Goal: Complete application form: Complete application form

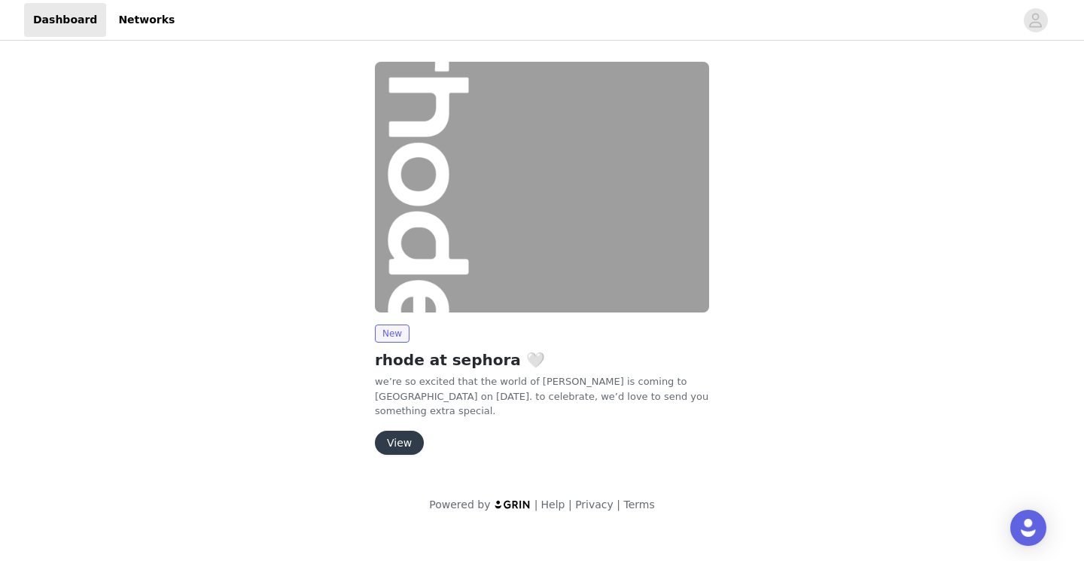
click at [388, 441] on button "View" at bounding box center [399, 443] width 49 height 24
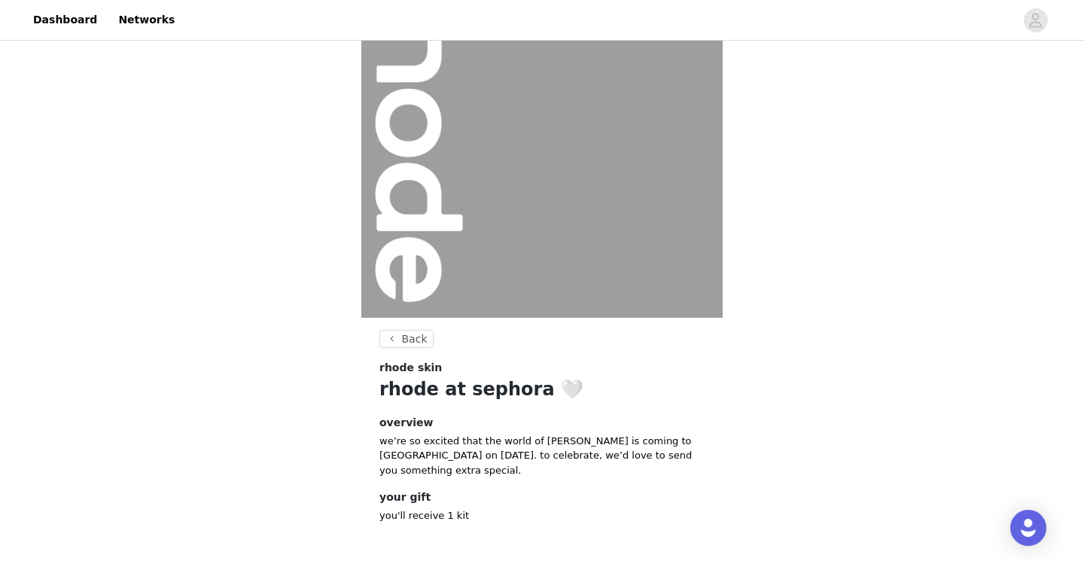
scroll to position [153, 0]
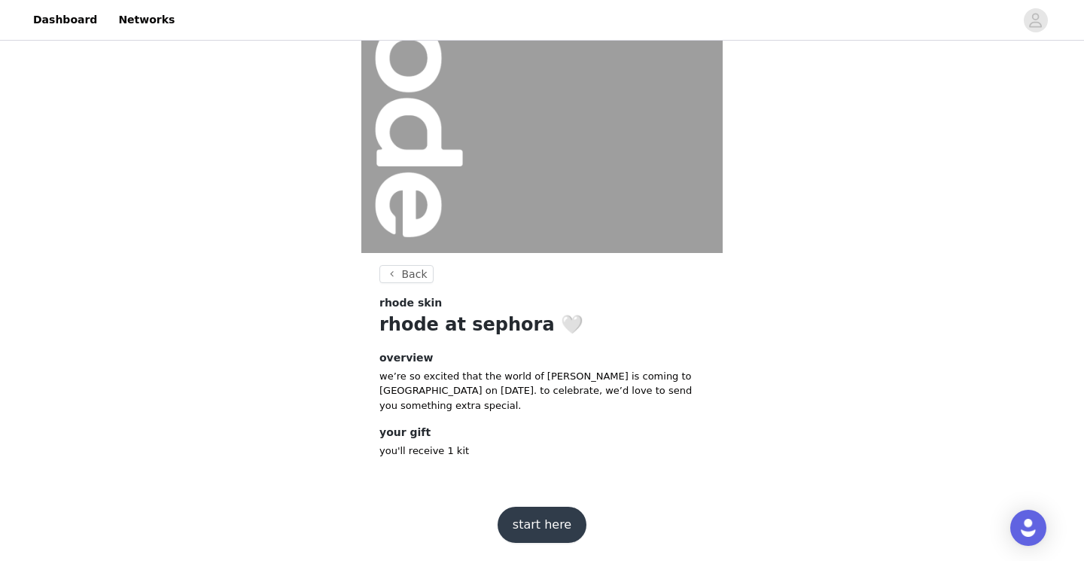
click at [534, 531] on button "start here" at bounding box center [542, 525] width 89 height 36
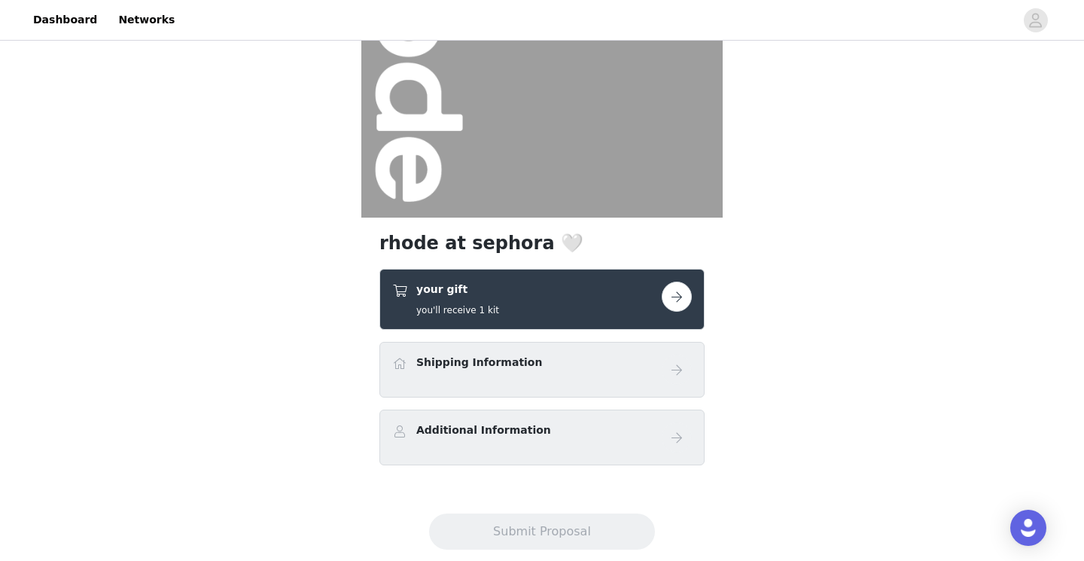
scroll to position [220, 0]
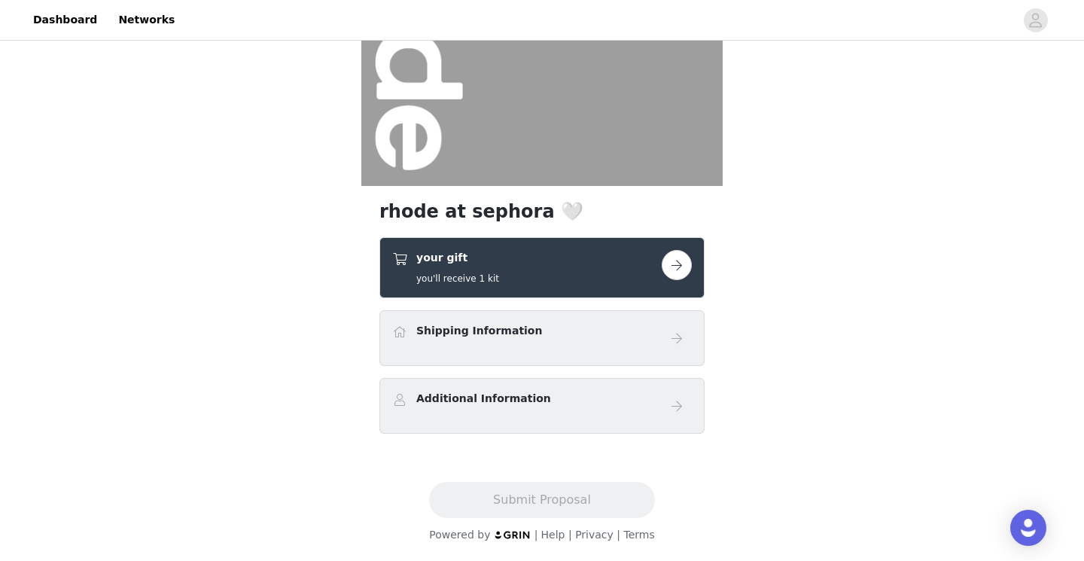
click at [674, 266] on button "button" at bounding box center [677, 265] width 30 height 30
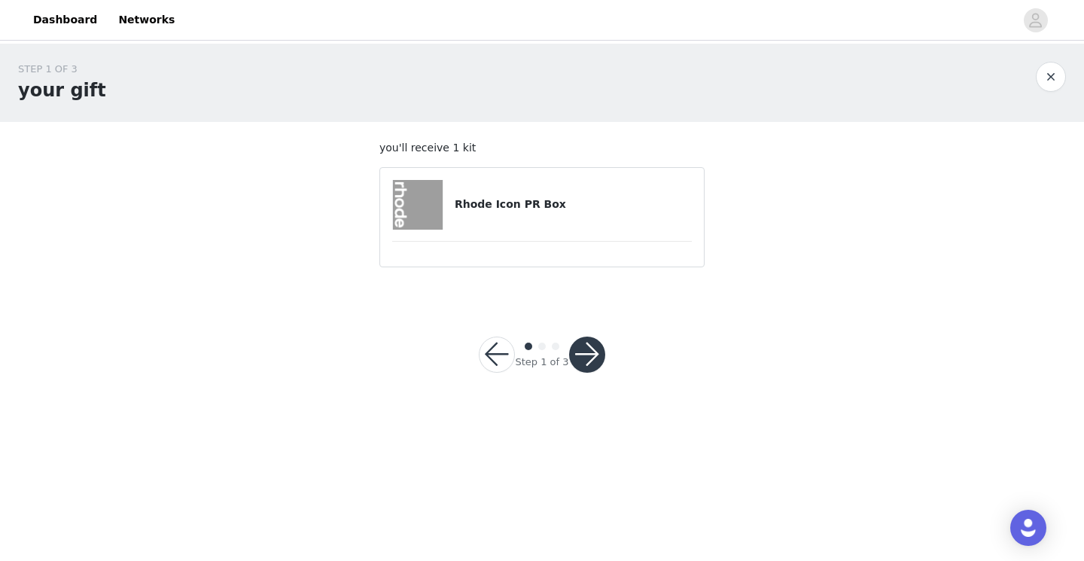
click at [508, 358] on button "button" at bounding box center [497, 355] width 36 height 36
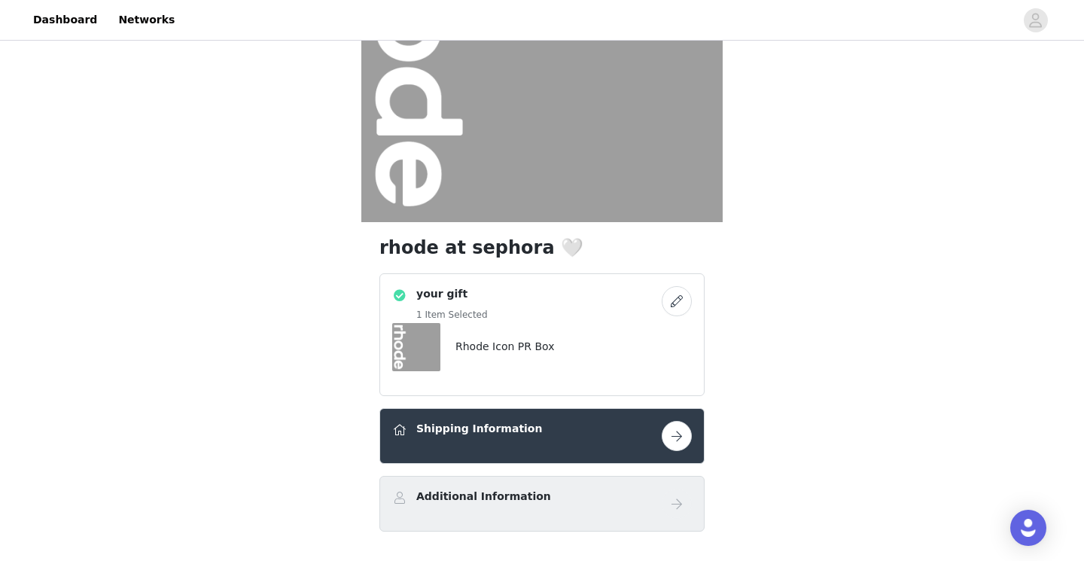
scroll to position [218, 0]
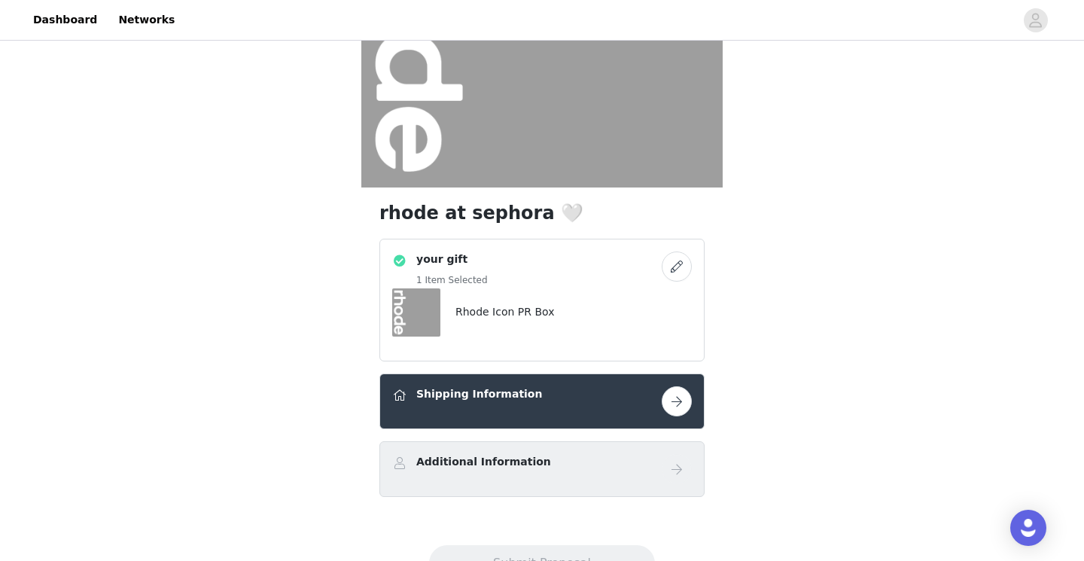
click at [504, 394] on h4 "Shipping Information" at bounding box center [479, 394] width 126 height 16
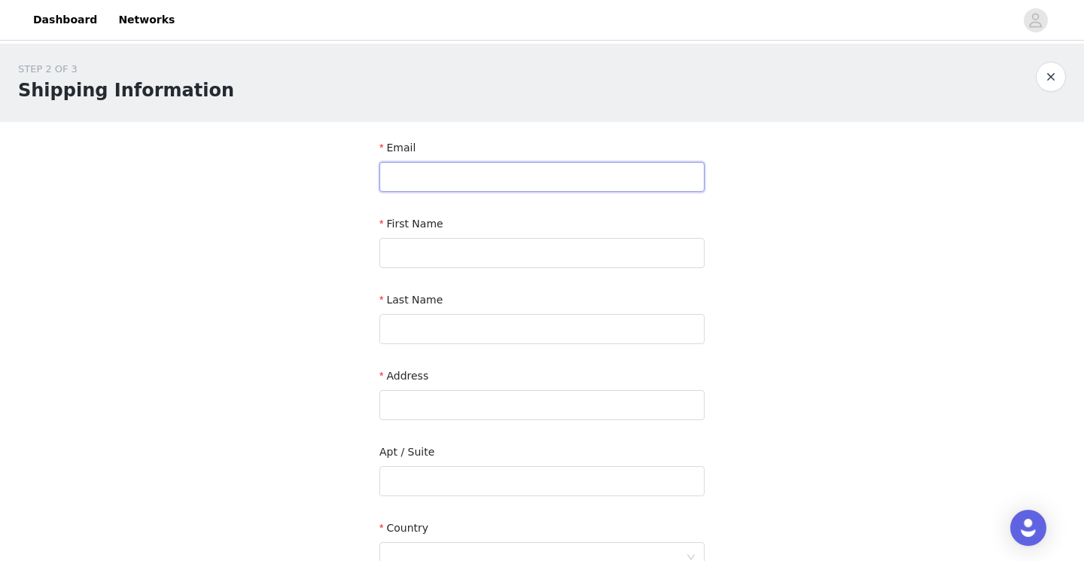
click at [452, 176] on input "text" at bounding box center [541, 177] width 325 height 30
type input "[EMAIL_ADDRESS][DOMAIN_NAME]"
type input "Ilekkiya"
click at [403, 337] on input "text" at bounding box center [541, 329] width 325 height 30
type input "[PERSON_NAME]"
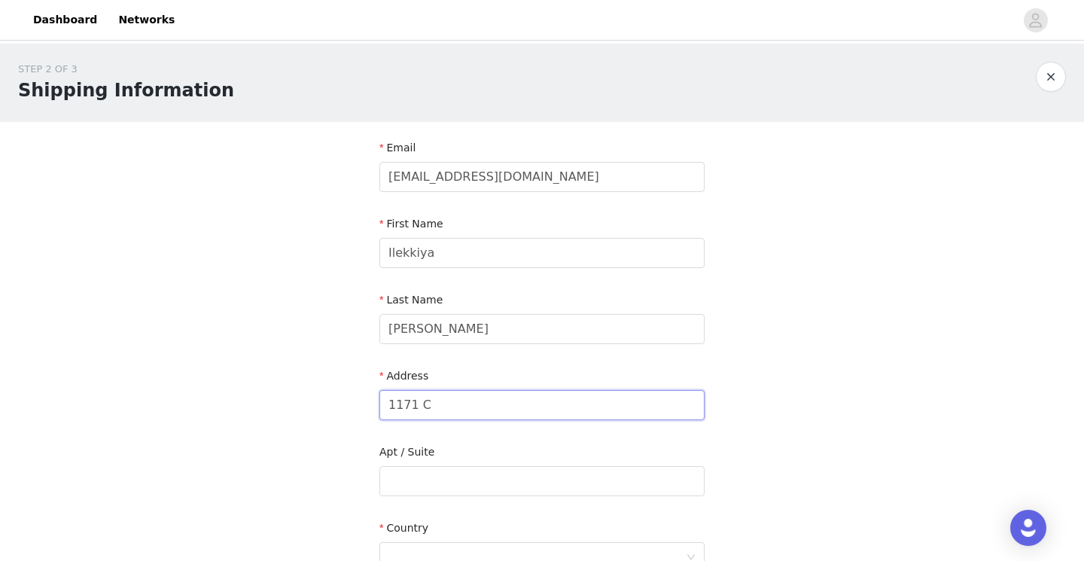
type input "[GEOGRAPHIC_DATA]"
type input "Ajax"
type input "L1T4R2"
type input "6472783864"
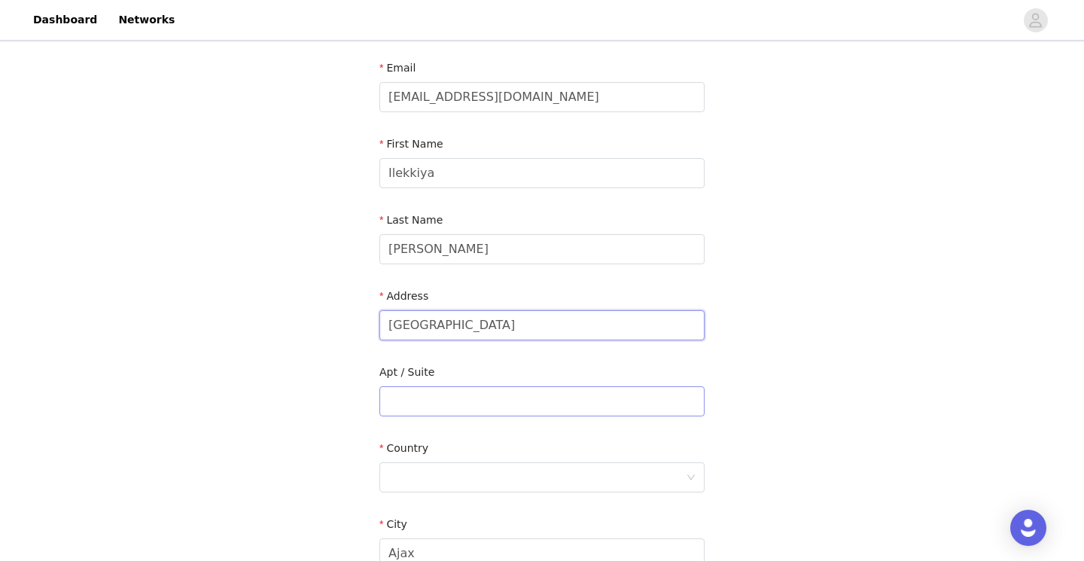
scroll to position [83, 0]
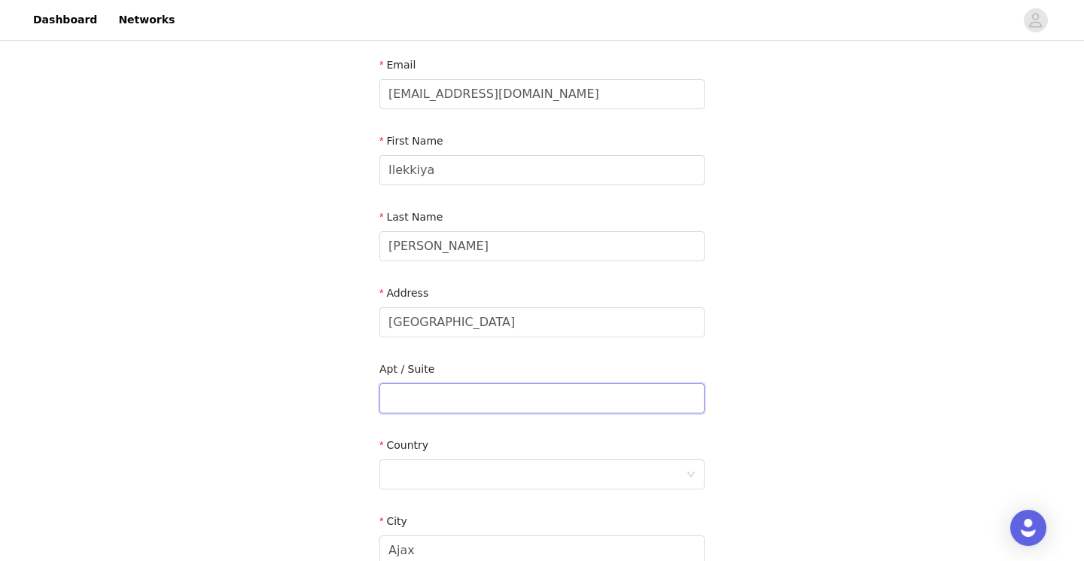
click at [490, 400] on input "text" at bounding box center [541, 398] width 325 height 30
type input "N"
type input "n/a"
click at [444, 479] on div at bounding box center [536, 474] width 297 height 29
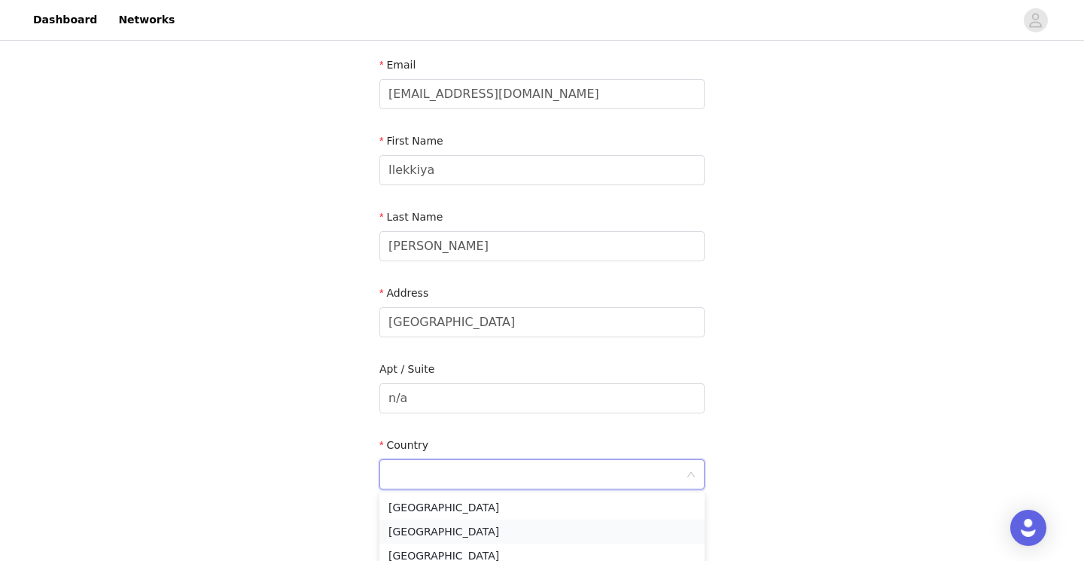
click at [431, 527] on li "[GEOGRAPHIC_DATA]" at bounding box center [541, 531] width 325 height 24
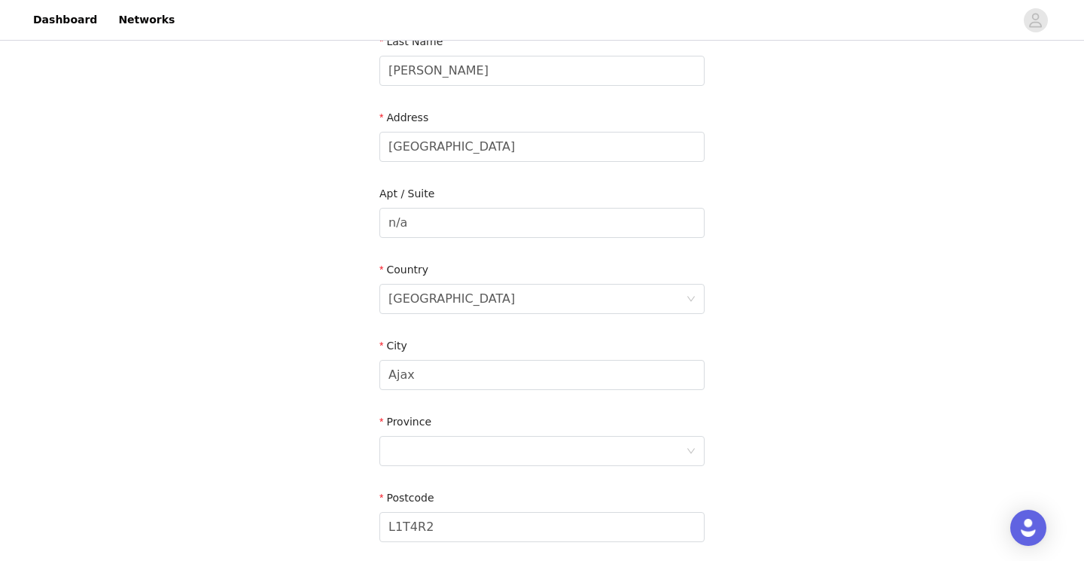
scroll to position [256, 0]
click at [409, 451] on div at bounding box center [536, 453] width 297 height 29
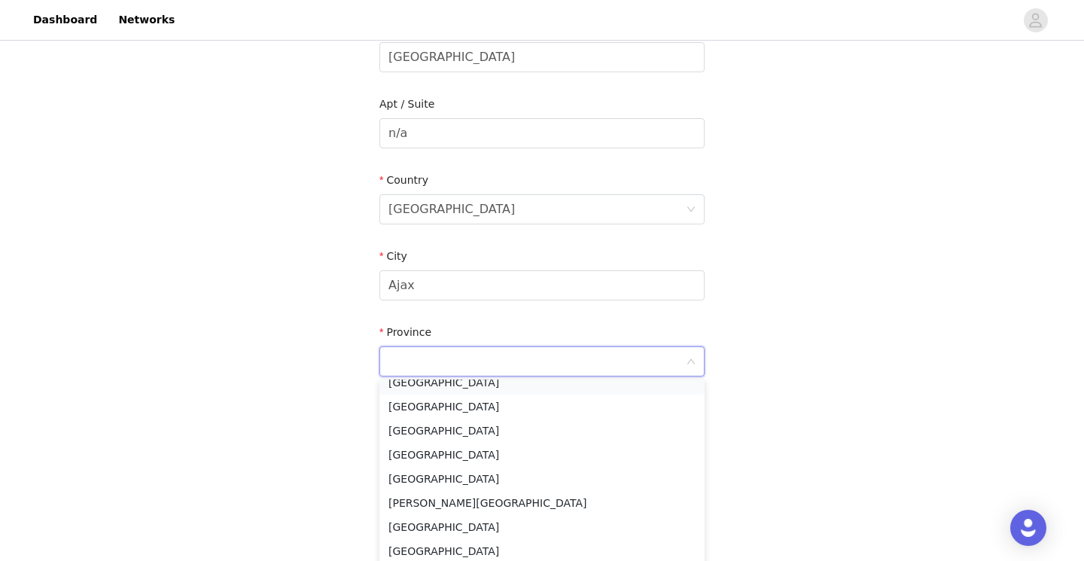
scroll to position [110, 0]
click at [413, 474] on li "[GEOGRAPHIC_DATA]" at bounding box center [541, 477] width 325 height 24
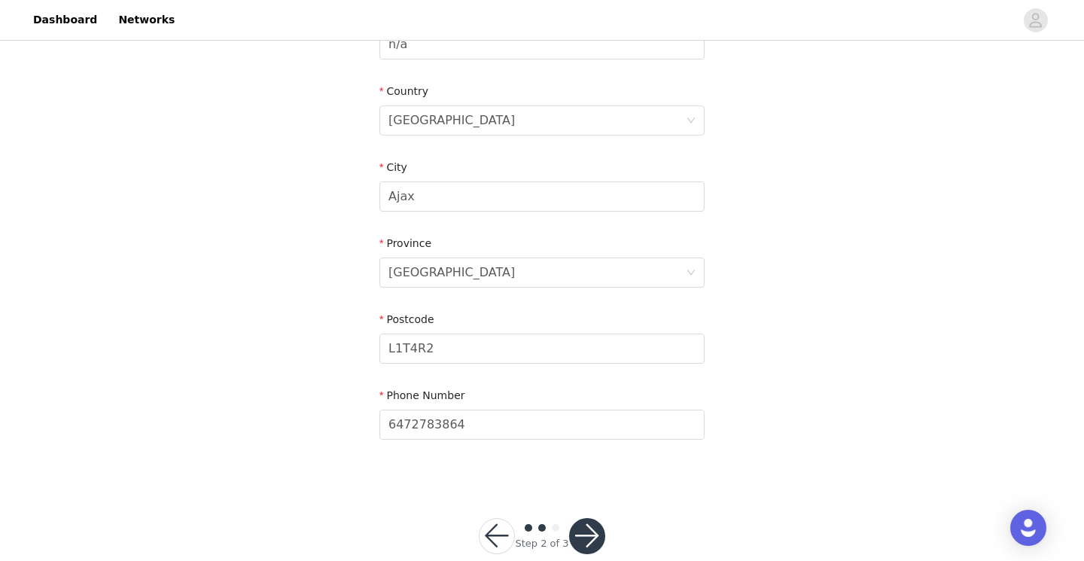
scroll to position [465, 0]
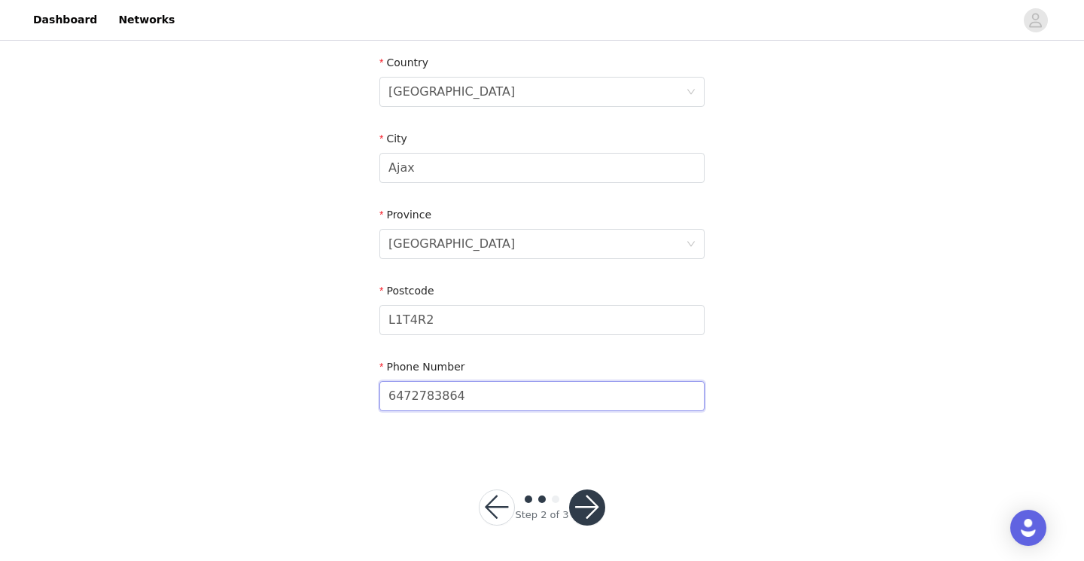
drag, startPoint x: 471, startPoint y: 397, endPoint x: 345, endPoint y: 390, distance: 125.9
click at [345, 391] on div "STEP 2 OF 3 Shipping Information Email [EMAIL_ADDRESS][DOMAIN_NAME] First Name …" at bounding box center [542, 15] width 1084 height 875
type input "4167680016"
click at [589, 491] on button "button" at bounding box center [587, 507] width 36 height 36
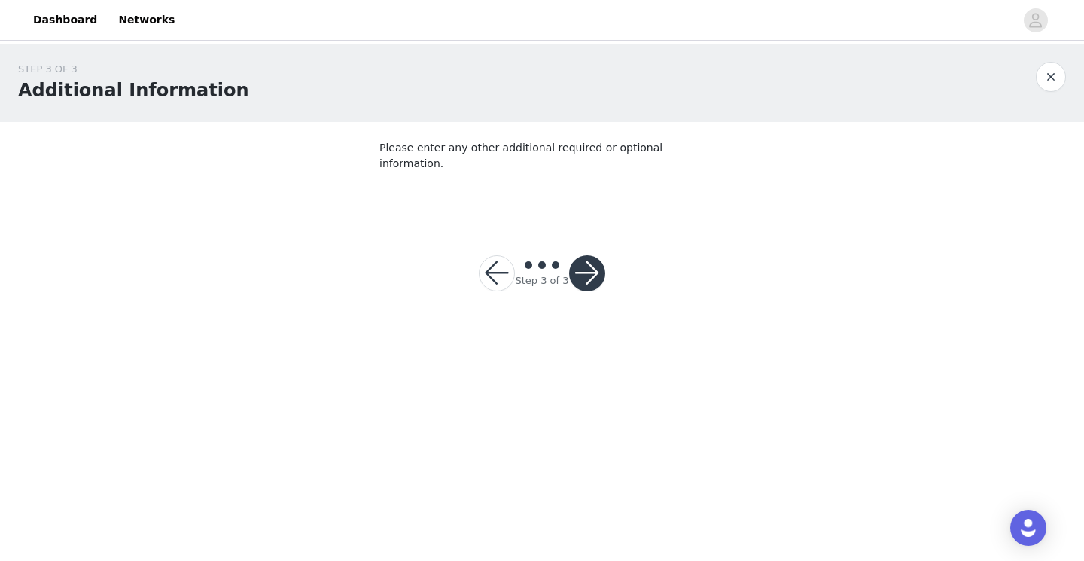
click at [582, 257] on button "button" at bounding box center [587, 273] width 36 height 36
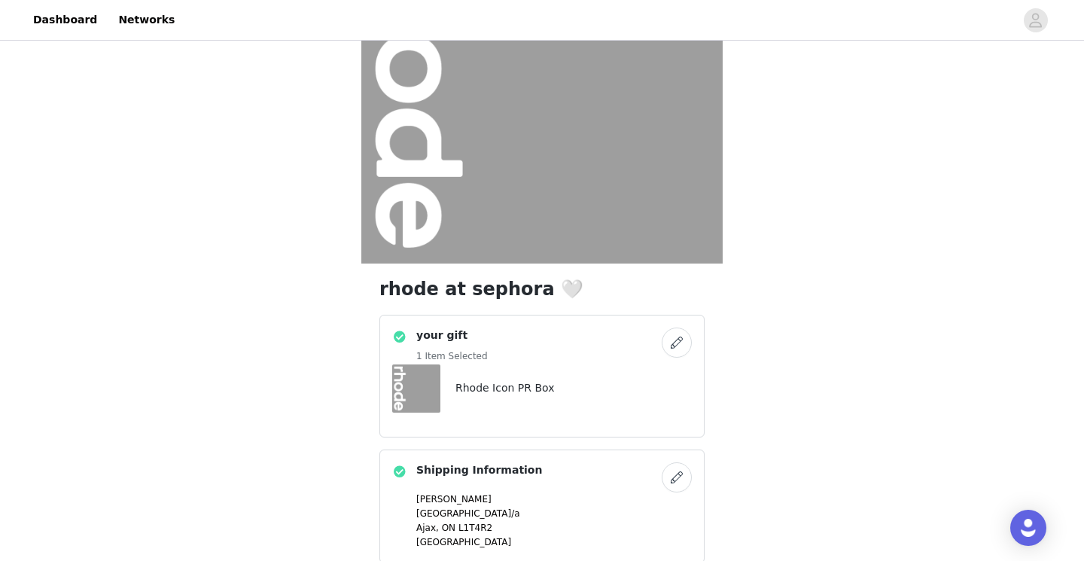
scroll to position [339, 0]
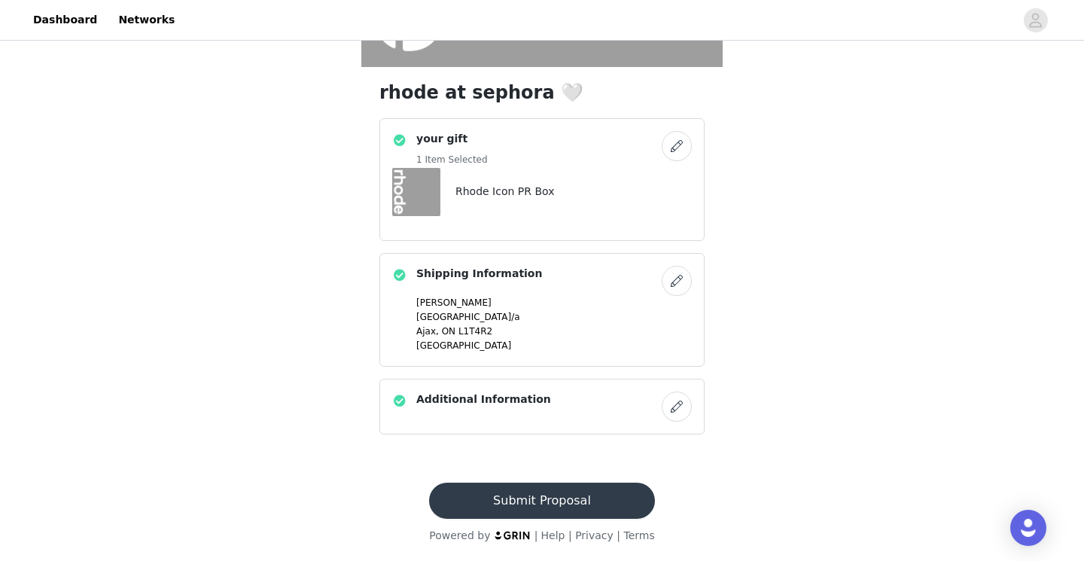
click at [499, 498] on button "Submit Proposal" at bounding box center [541, 501] width 225 height 36
